Goal: Navigation & Orientation: Find specific page/section

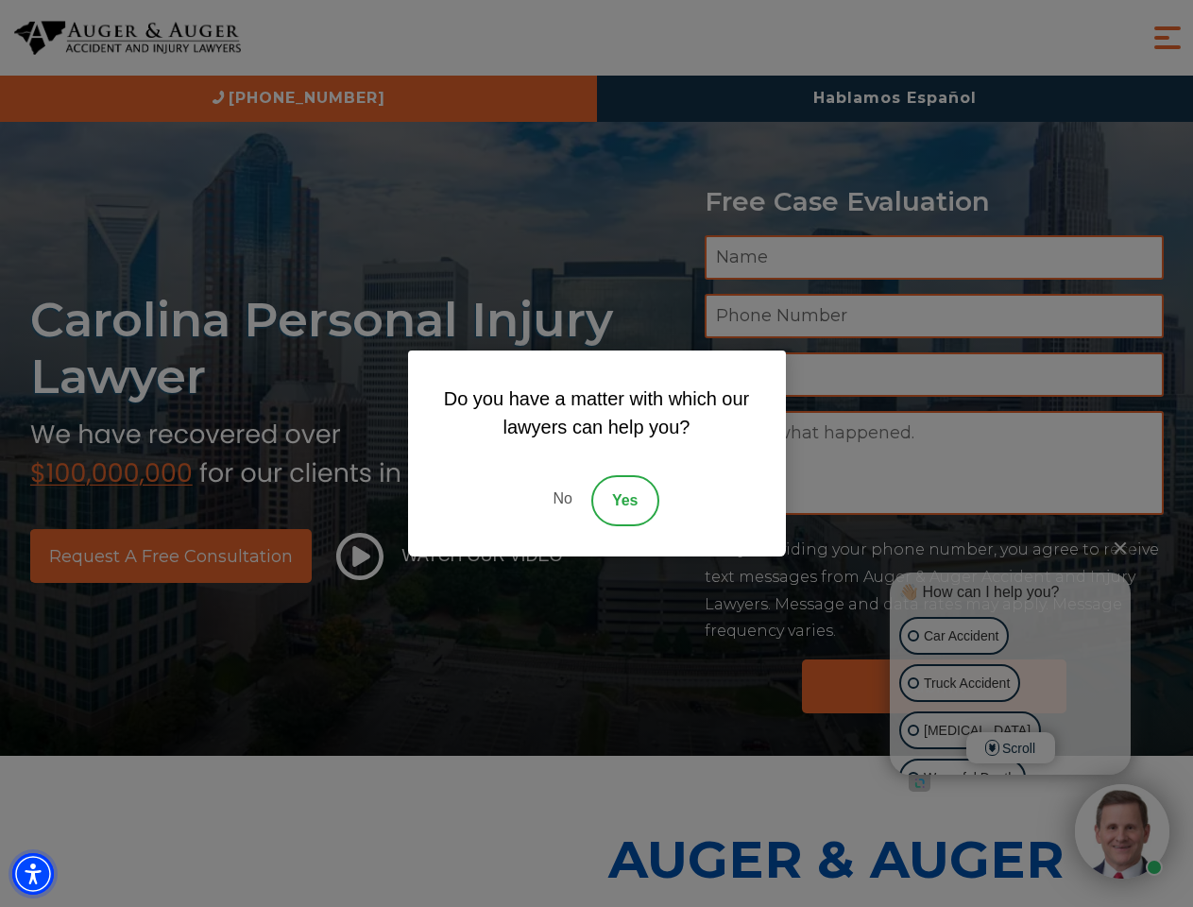
click at [33, 874] on img "Accessibility Menu" at bounding box center [33, 874] width 42 height 42
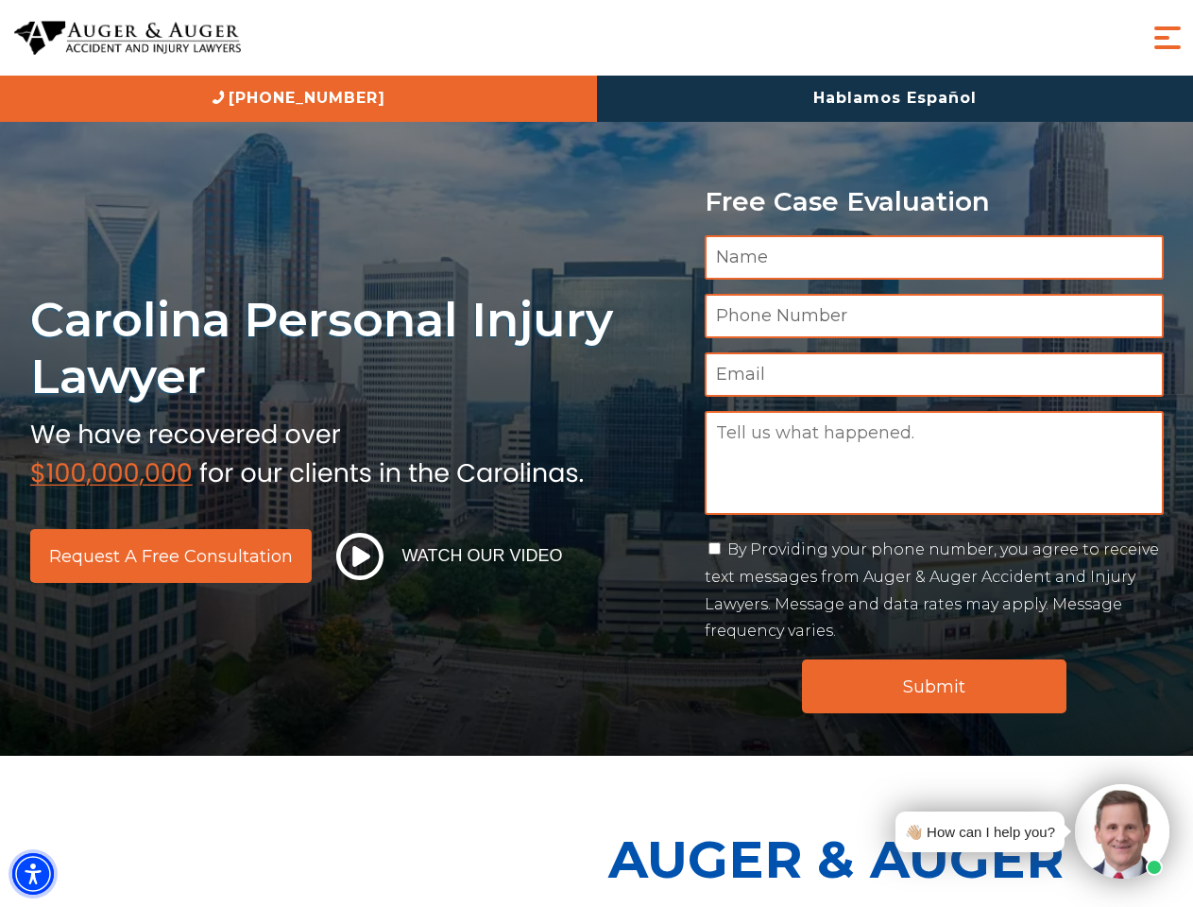
click at [33, 874] on img "Accessibility Menu" at bounding box center [33, 874] width 42 height 42
